Goal: Find specific page/section: Find specific page/section

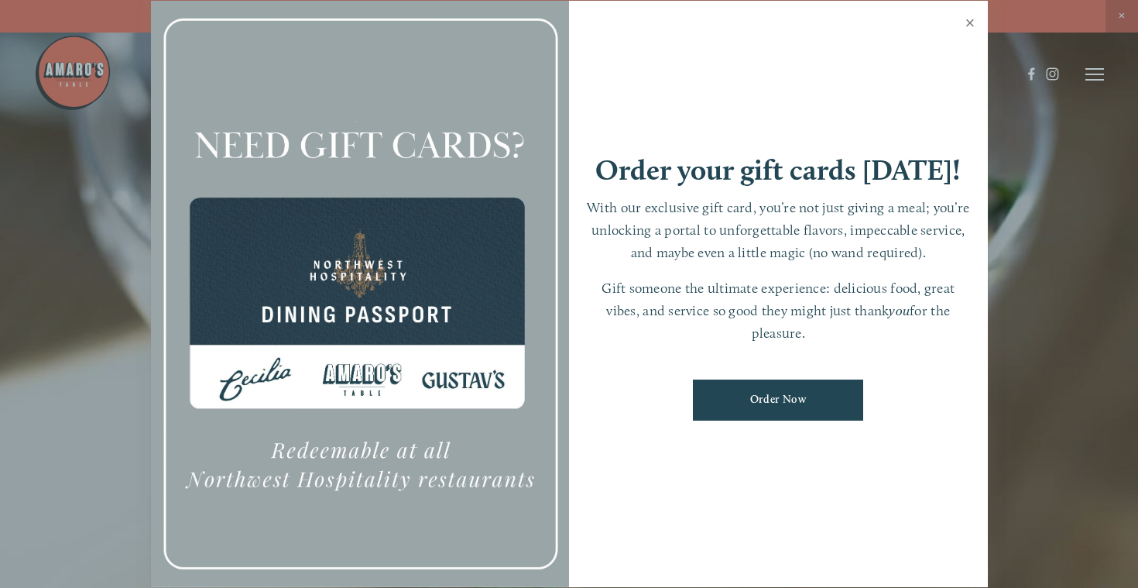
click at [971, 22] on link "Close" at bounding box center [970, 24] width 30 height 43
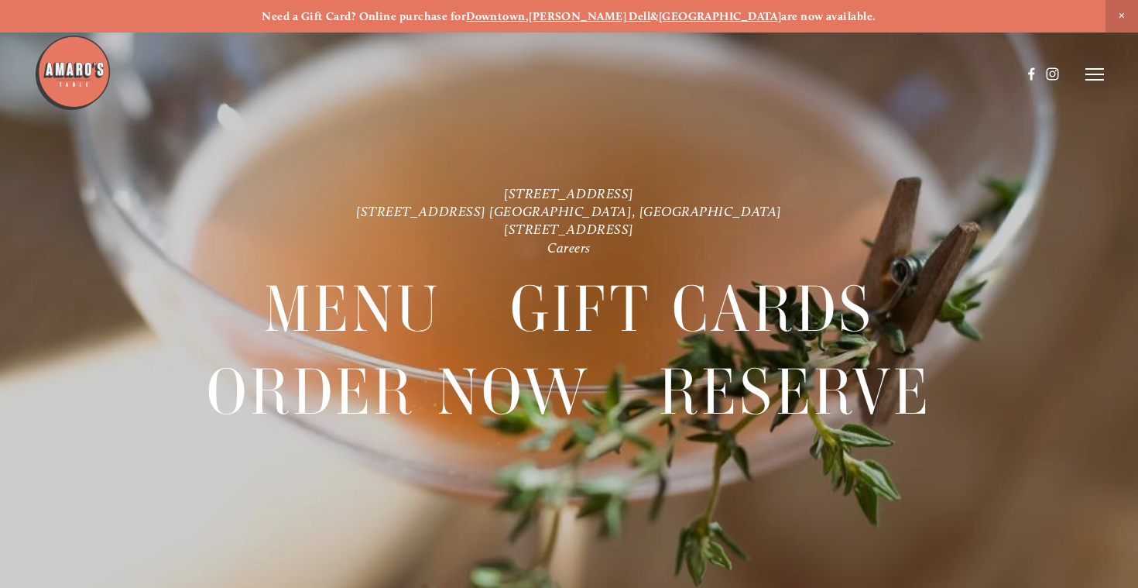
click at [1092, 70] on icon at bounding box center [1094, 74] width 19 height 14
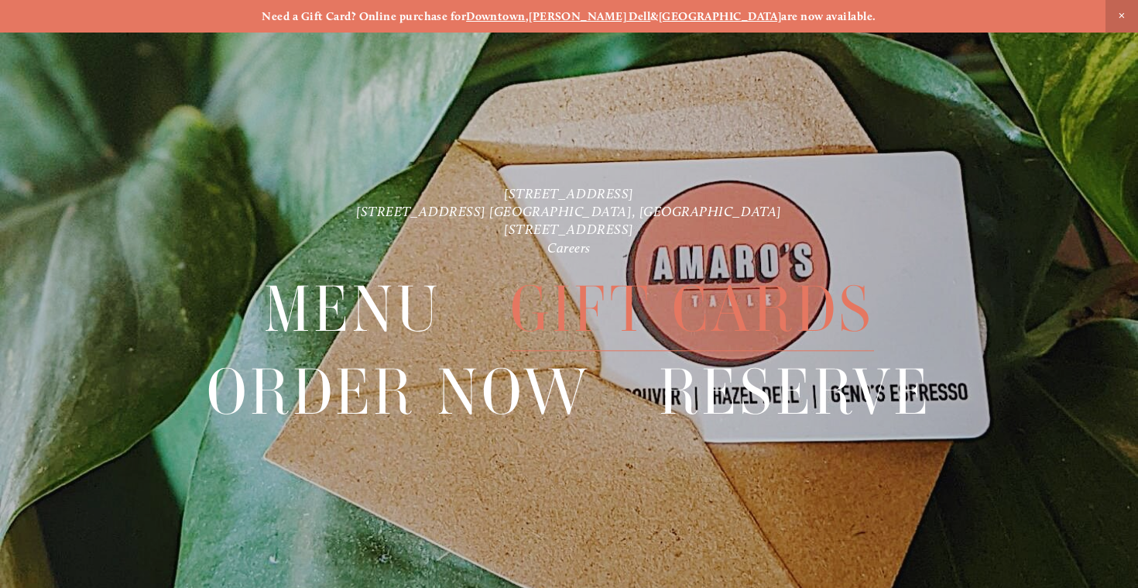
scroll to position [33, 0]
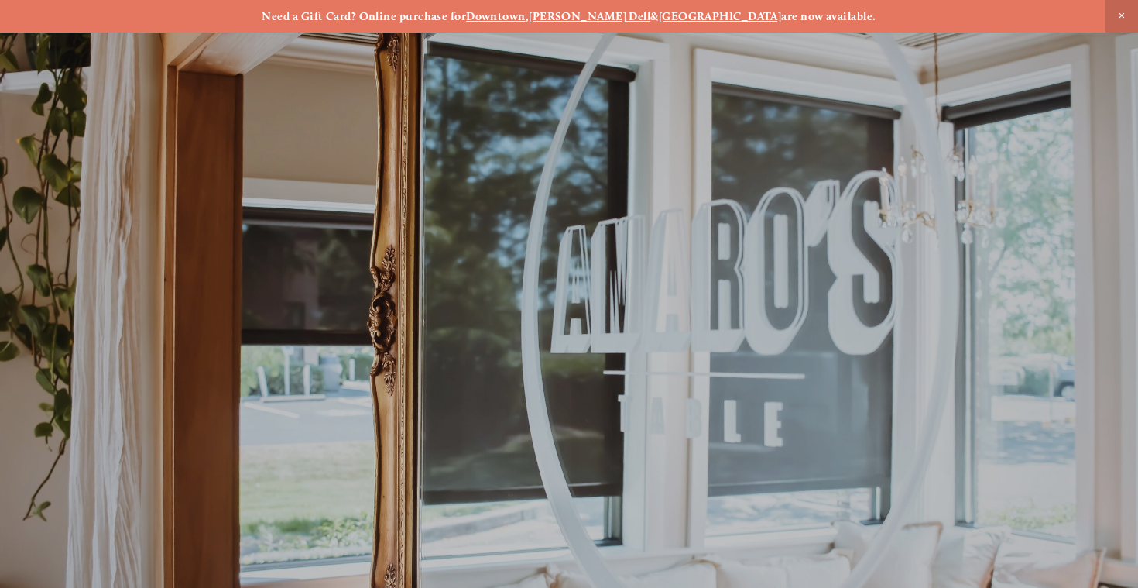
scroll to position [33, 0]
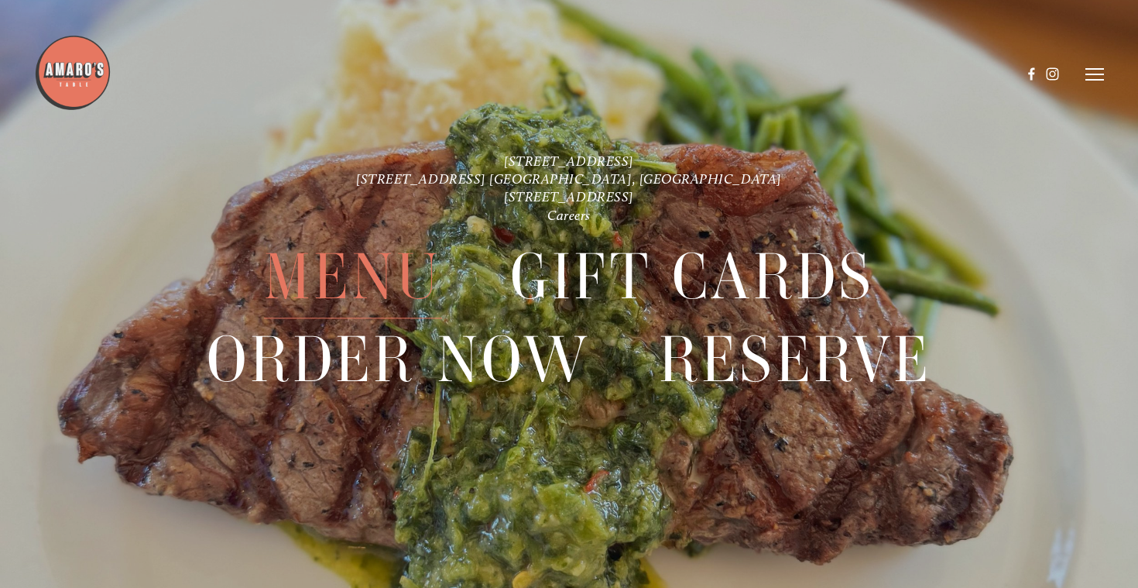
click at [387, 292] on span "Menu" at bounding box center [353, 276] width 178 height 83
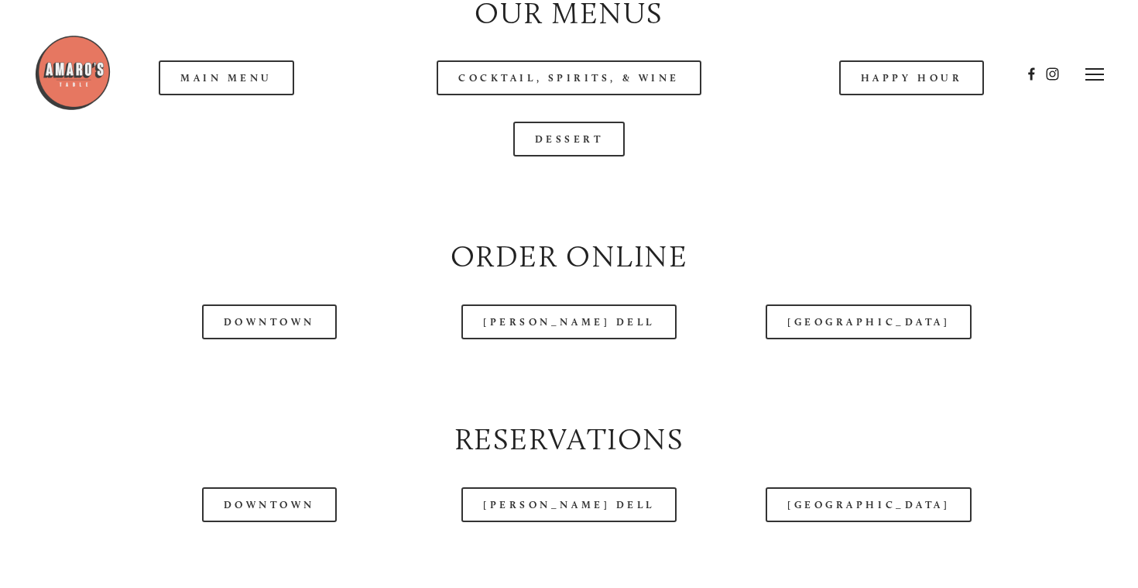
scroll to position [1593, 0]
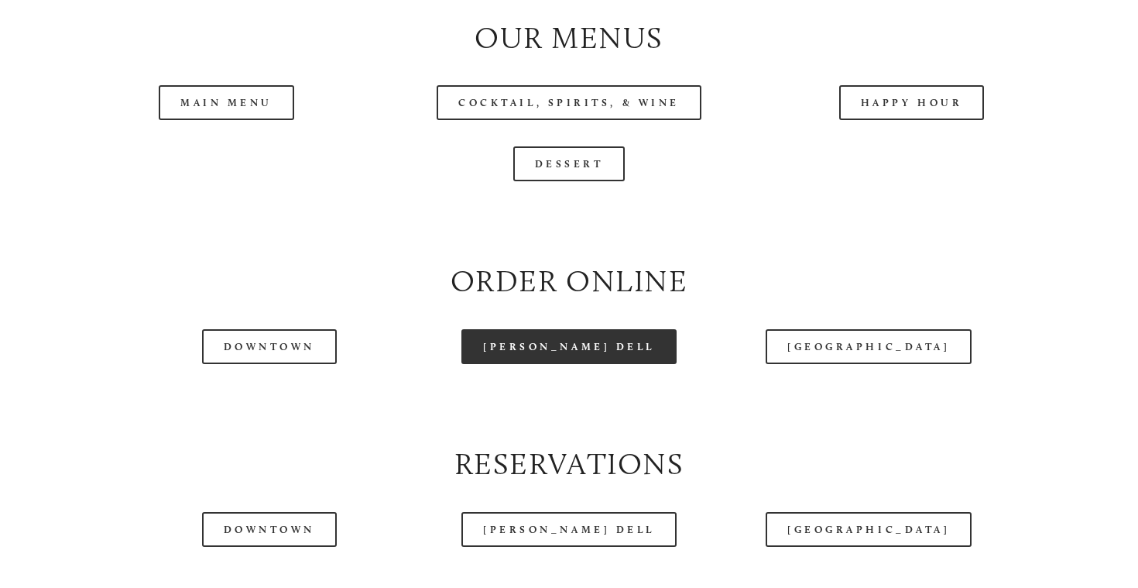
click at [571, 364] on link "[PERSON_NAME] Dell" at bounding box center [568, 346] width 215 height 35
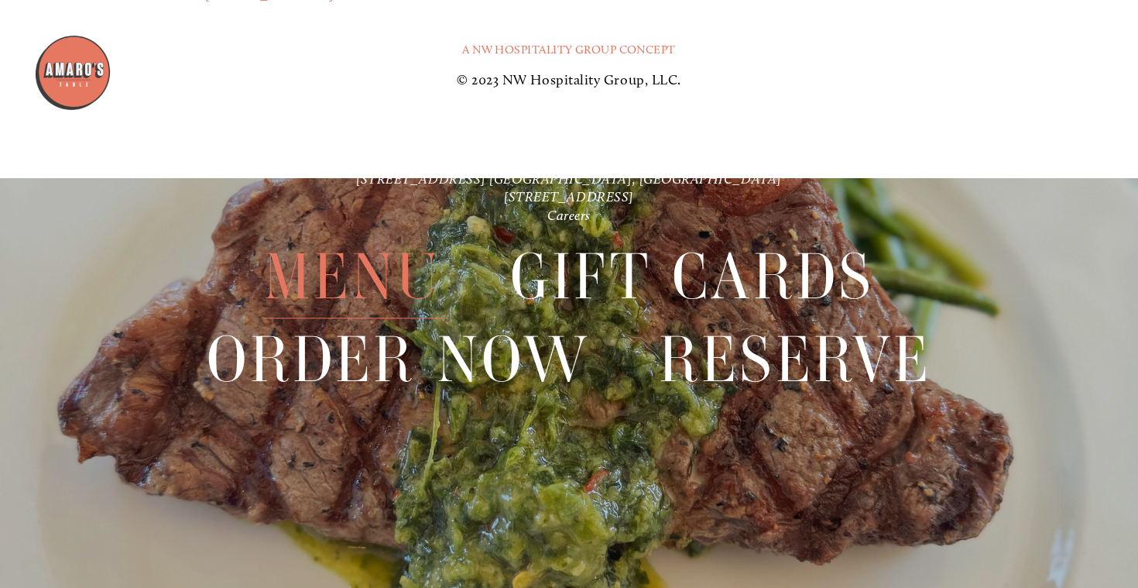
scroll to position [3456, 0]
